Goal: Task Accomplishment & Management: Manage account settings

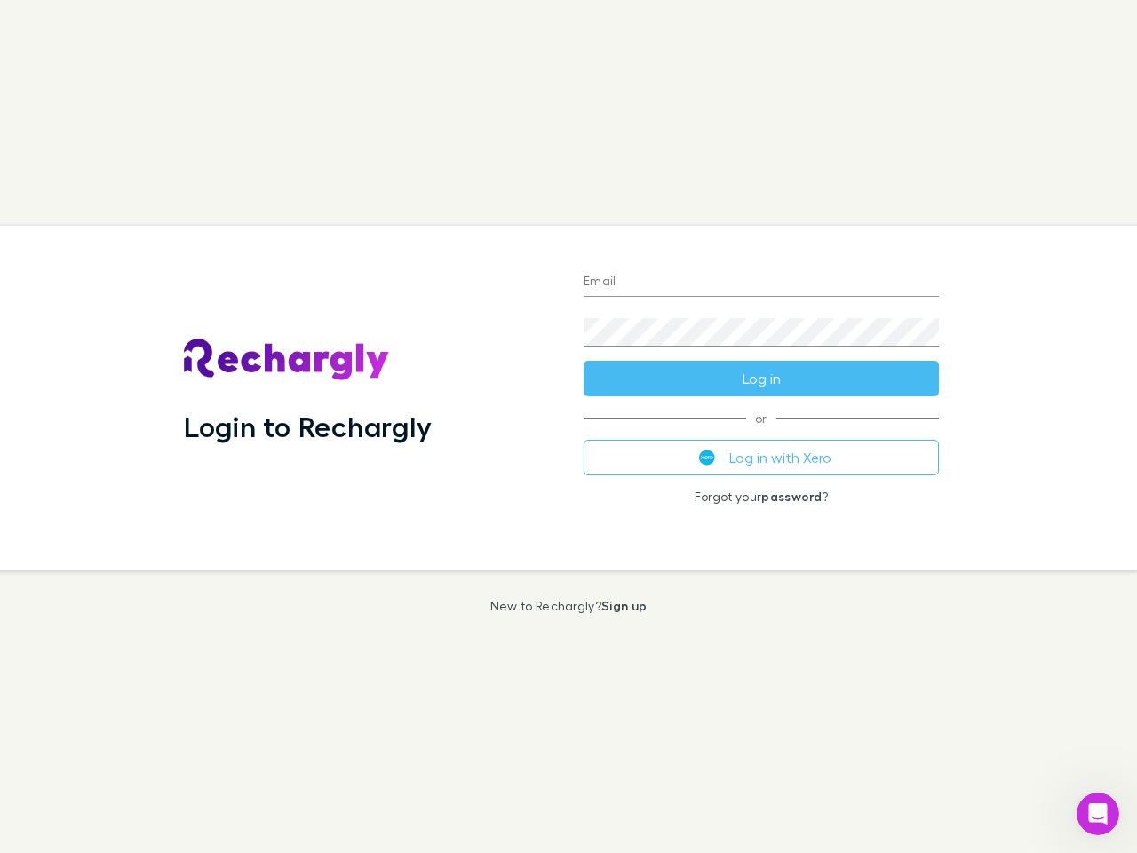
click at [568, 426] on div "Login to Rechargly" at bounding box center [370, 398] width 400 height 345
click at [761, 282] on input "Email" at bounding box center [761, 282] width 355 height 28
click at [568, 426] on div "Login to Rechargly" at bounding box center [370, 398] width 400 height 345
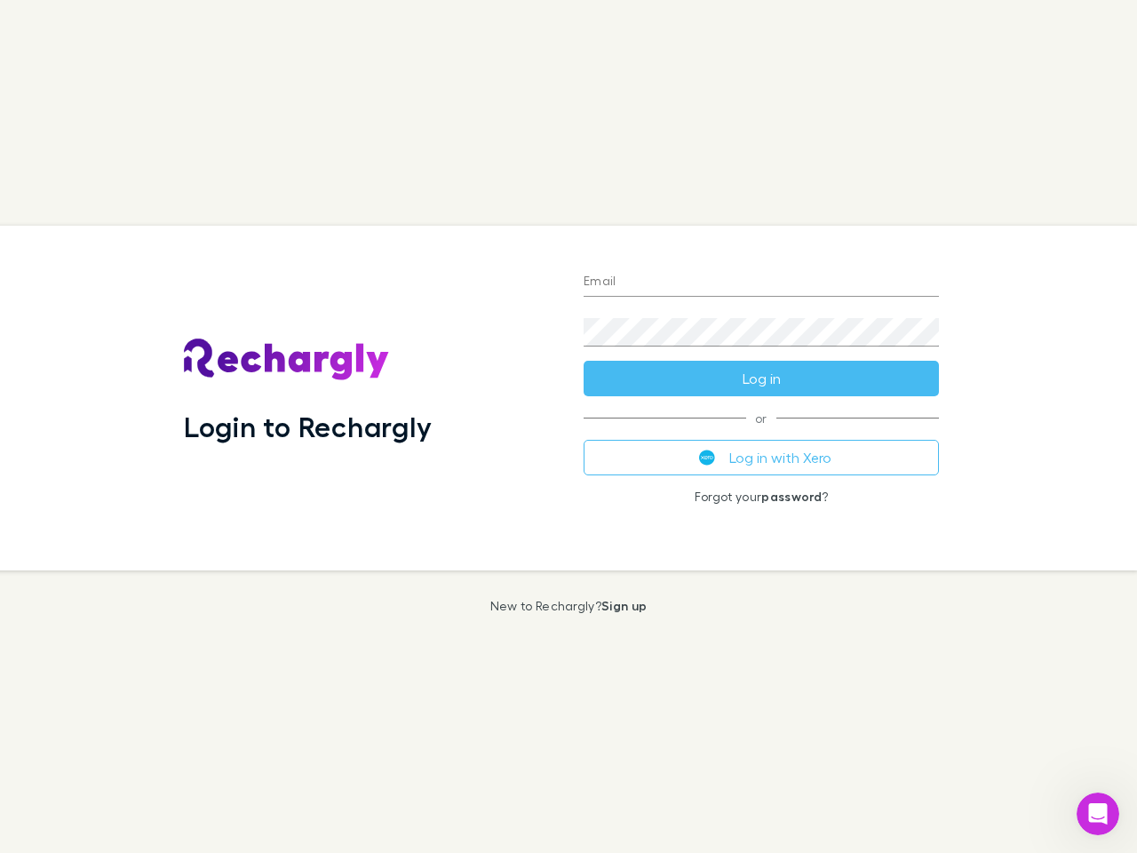
click at [761, 282] on input "Email" at bounding box center [761, 282] width 355 height 28
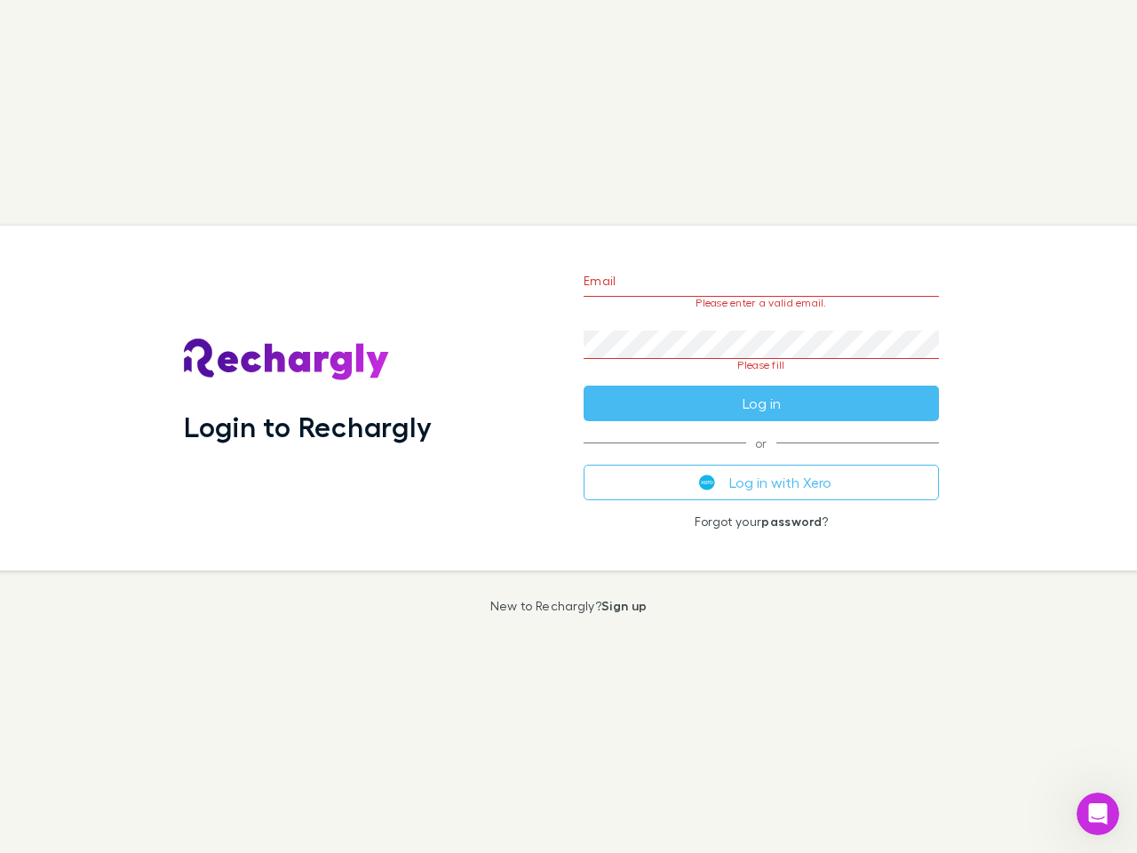
click at [761, 378] on form "Email Please enter a valid email. Password Please fill Log in" at bounding box center [761, 337] width 355 height 167
click at [761, 457] on div "Email Please enter a valid email. Password Please fill Log in or Log in with Xe…" at bounding box center [761, 398] width 384 height 345
click at [1098, 814] on icon "Open Intercom Messenger" at bounding box center [1098, 813] width 29 height 29
